Goal: Navigation & Orientation: Find specific page/section

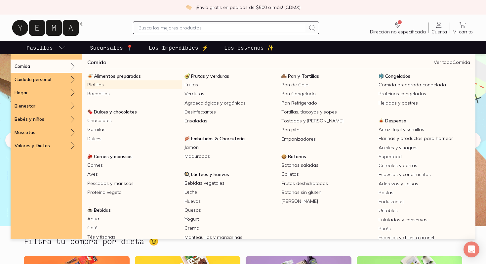
click at [100, 86] on link "Platillos" at bounding box center [133, 84] width 97 height 9
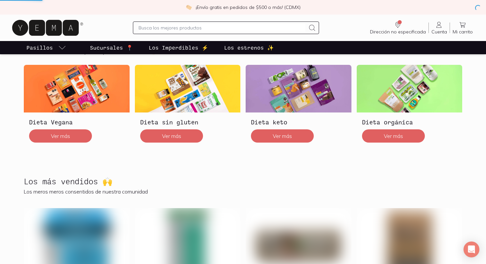
scroll to position [207, 0]
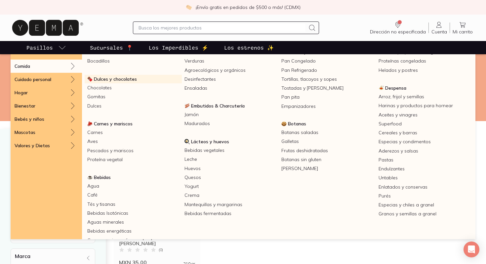
scroll to position [34, 0]
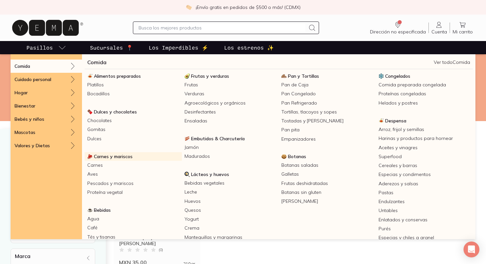
click at [120, 156] on span "Carnes y mariscos" at bounding box center [113, 156] width 39 height 6
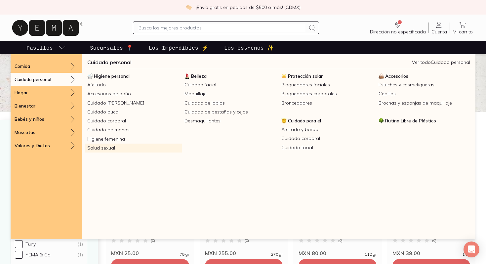
click at [111, 148] on link "Salud sexual" at bounding box center [133, 147] width 97 height 9
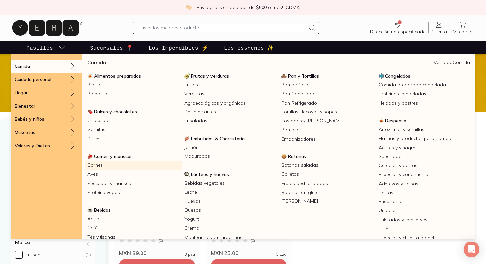
click at [100, 164] on link "Carnes" at bounding box center [133, 165] width 97 height 9
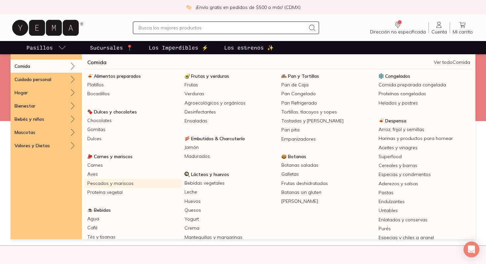
click at [122, 184] on link "Pescados y mariscos" at bounding box center [133, 183] width 97 height 9
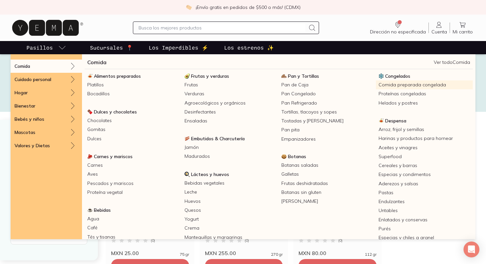
click at [409, 83] on link "Comida preparada congelada" at bounding box center [424, 84] width 97 height 9
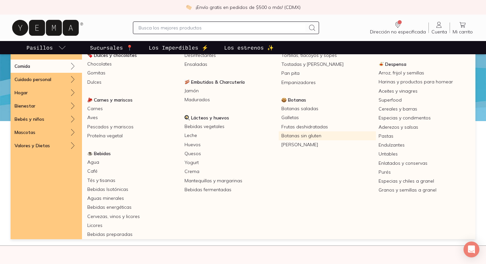
scroll to position [74, 0]
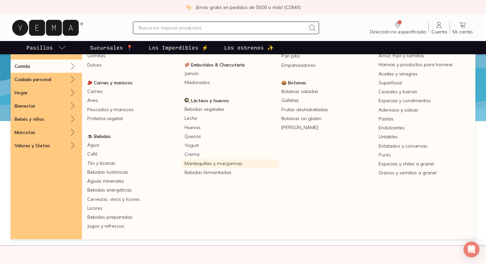
click at [238, 164] on link "Mantequillas y margarinas" at bounding box center [230, 163] width 97 height 9
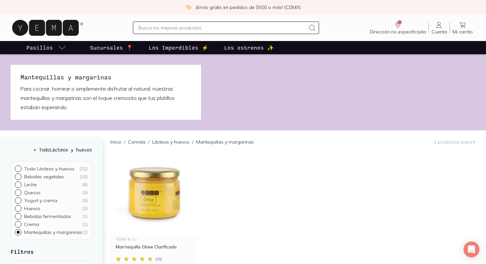
click at [179, 49] on p "Los Imperdibles ⚡️" at bounding box center [179, 48] width 60 height 8
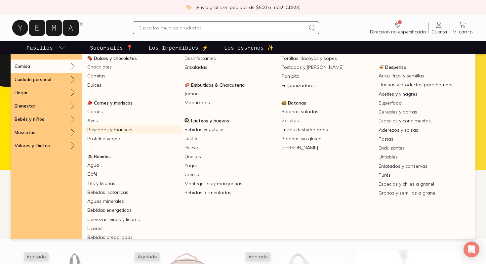
scroll to position [74, 0]
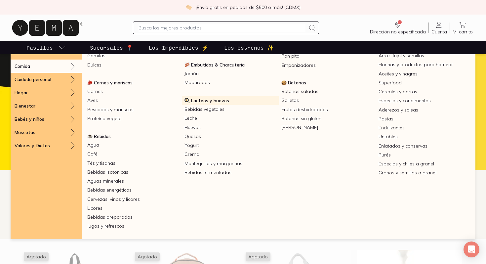
click at [221, 100] on span "Lácteos y huevos" at bounding box center [210, 101] width 38 height 6
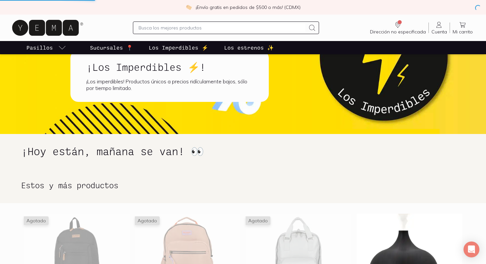
scroll to position [146, 0]
